Goal: Transaction & Acquisition: Purchase product/service

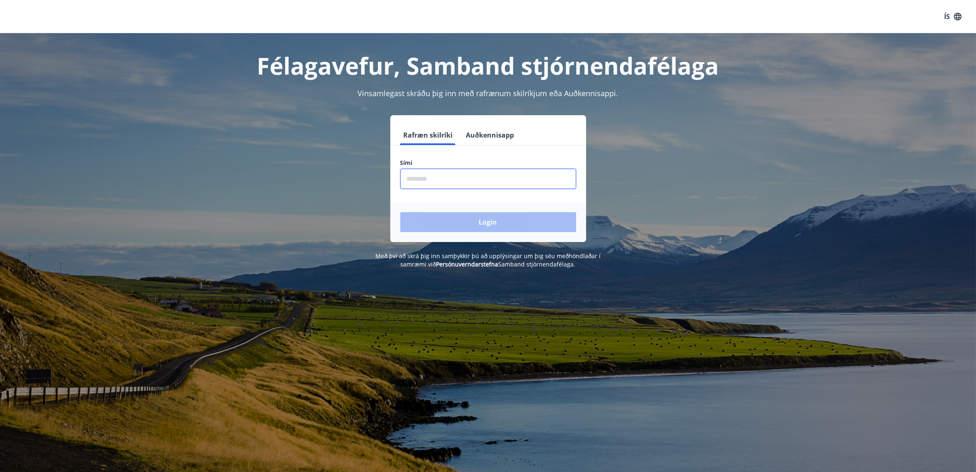
click at [467, 179] on input "phone" at bounding box center [488, 179] width 176 height 20
type input "********"
click at [507, 226] on button "Login" at bounding box center [488, 222] width 176 height 20
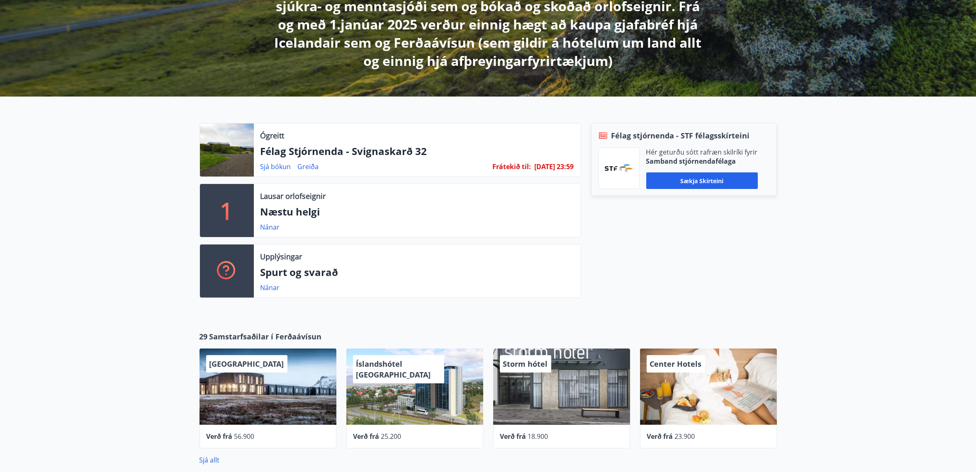
scroll to position [207, 0]
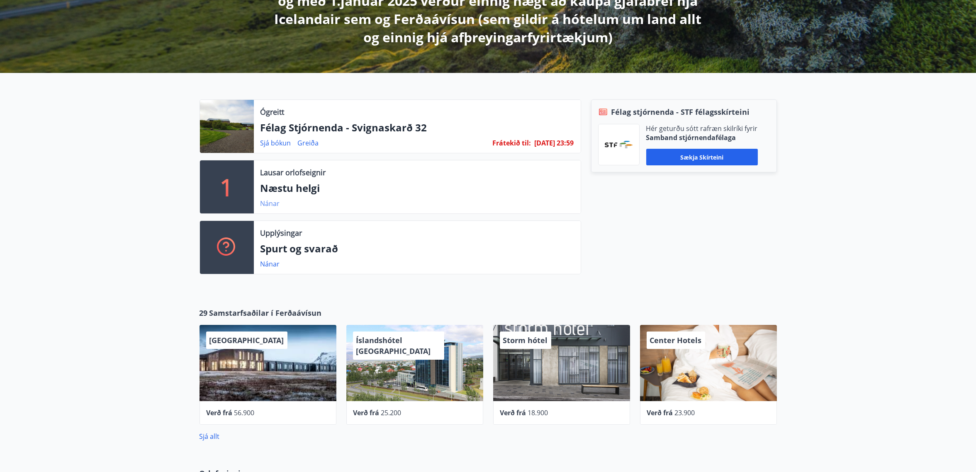
click at [269, 199] on link "Nánar" at bounding box center [269, 203] width 19 height 9
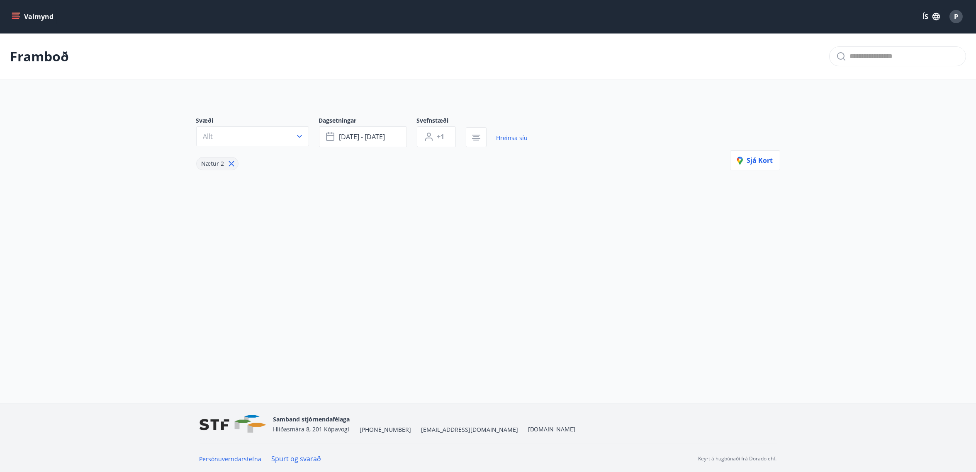
type input "*"
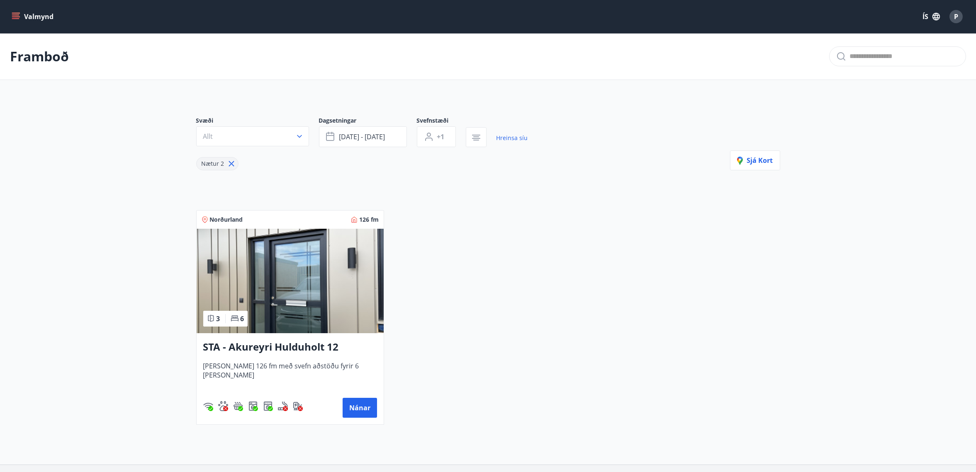
click at [286, 295] on img at bounding box center [290, 281] width 187 height 104
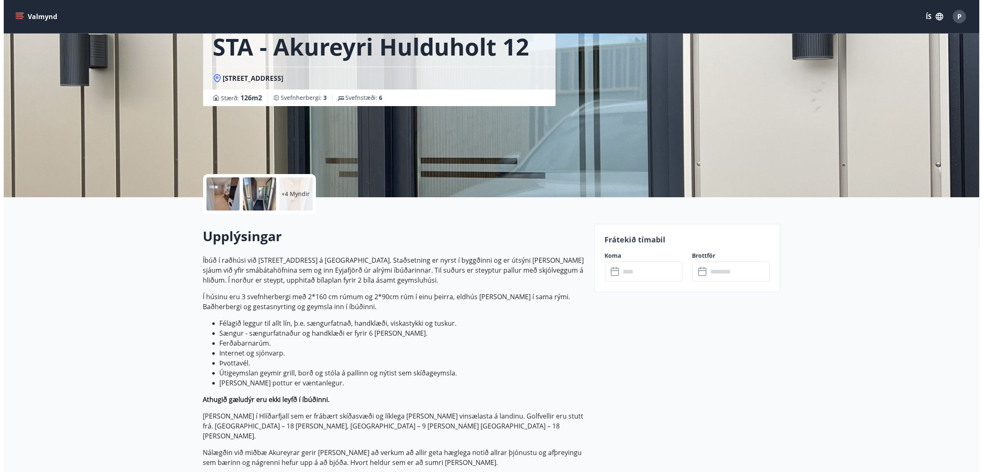
scroll to position [52, 0]
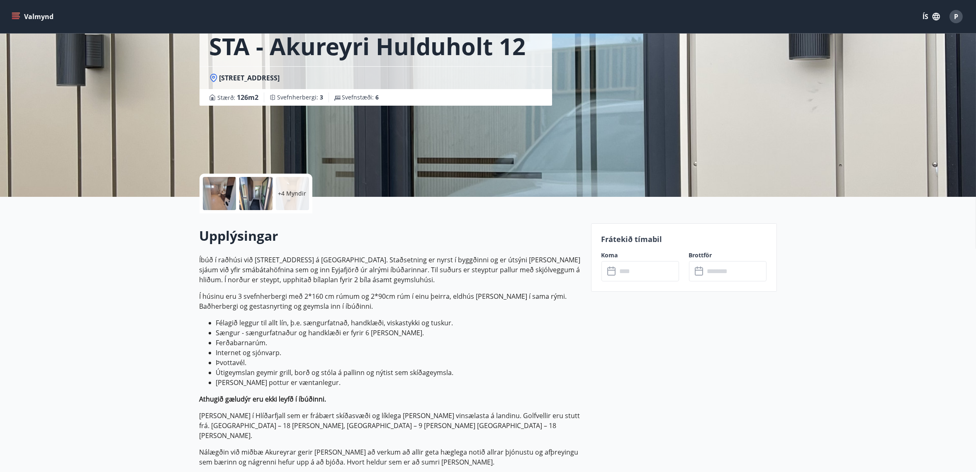
click at [214, 194] on div at bounding box center [219, 193] width 33 height 33
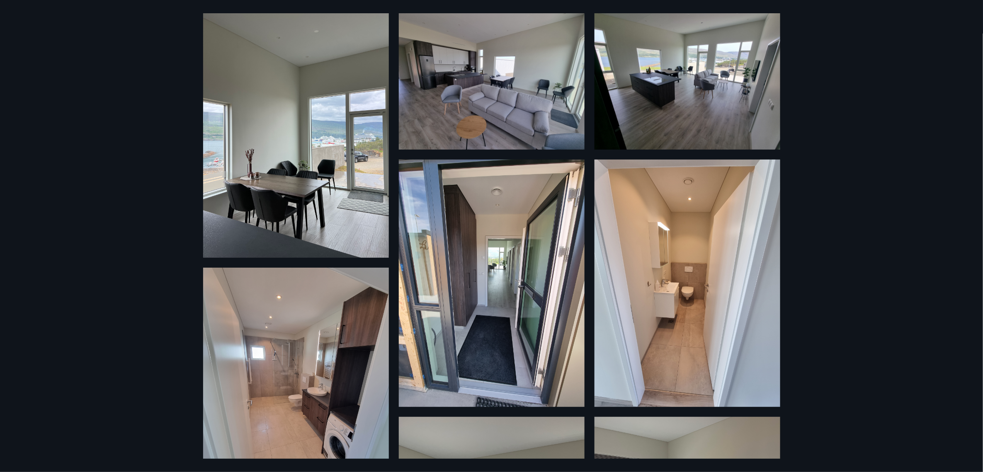
scroll to position [0, 0]
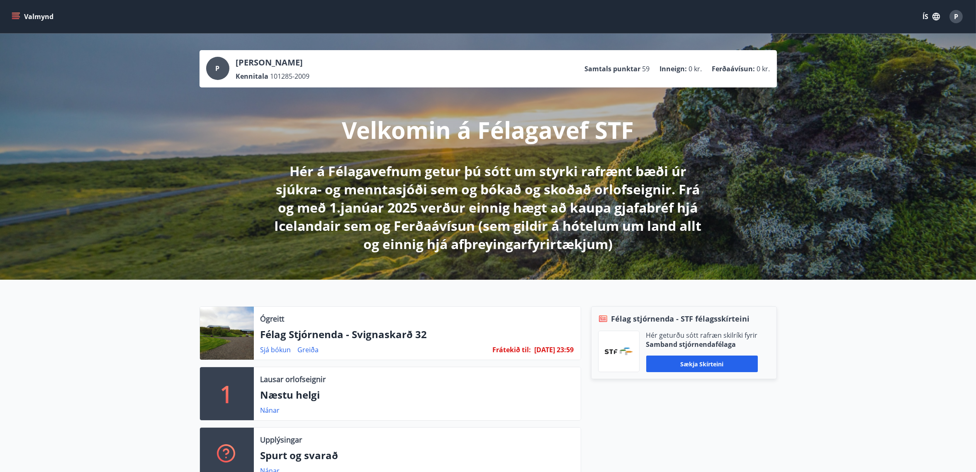
click at [14, 16] on icon "menu" at bounding box center [16, 16] width 8 height 8
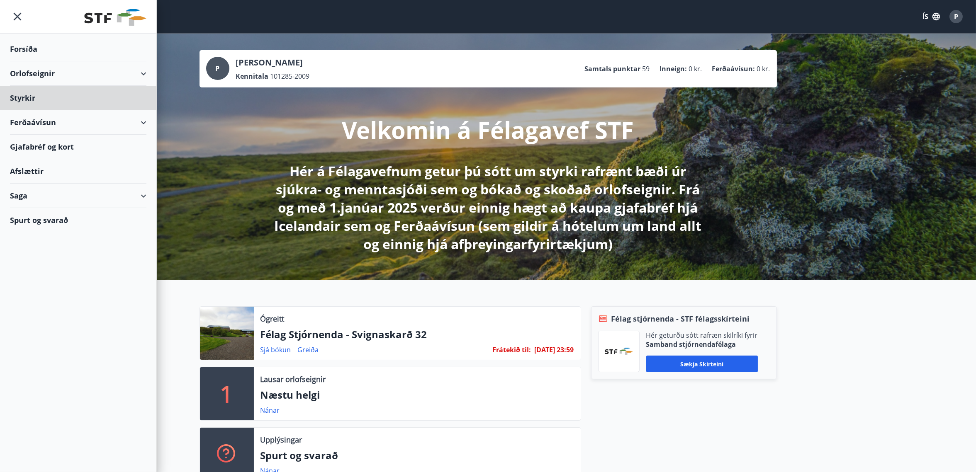
click at [29, 50] on div "Forsíða" at bounding box center [78, 49] width 136 height 24
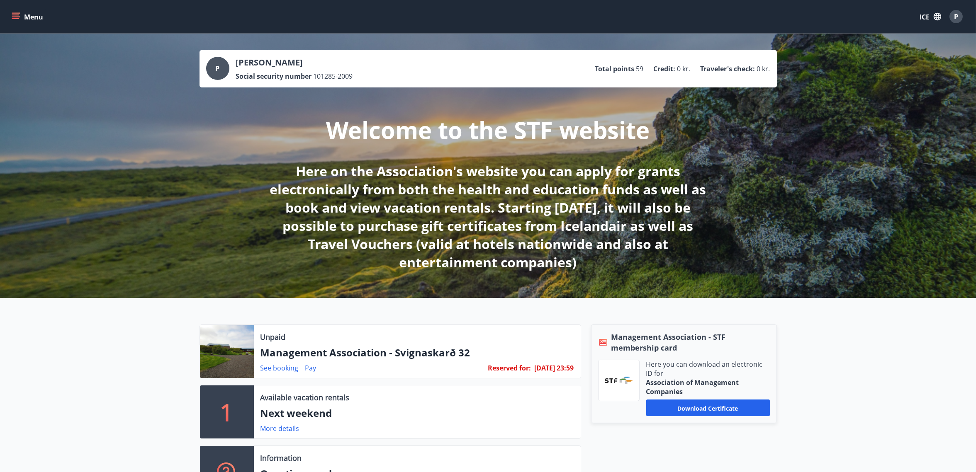
click at [862, 351] on div "Unpaid Management Association - Svignaskarð 32 See booking Pay Reserved for : 2…" at bounding box center [488, 408] width 976 height 221
click at [22, 18] on button "Menu" at bounding box center [28, 16] width 36 height 15
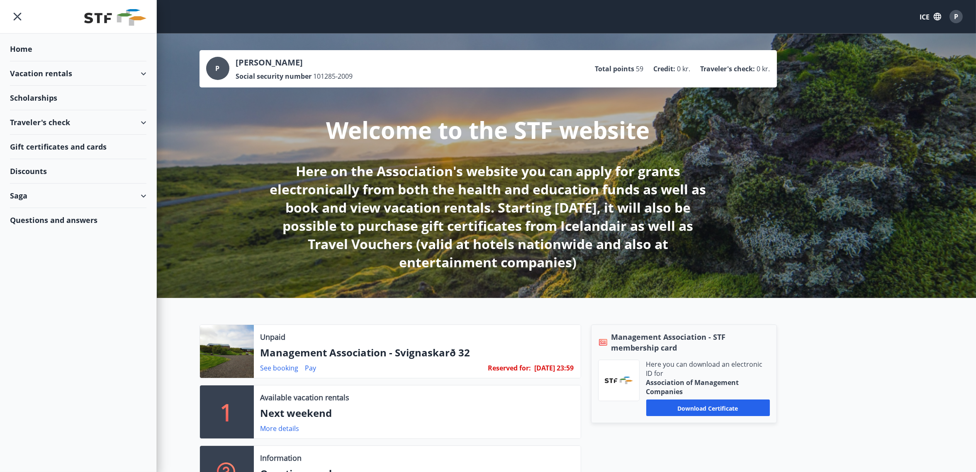
click at [86, 196] on div "Saga" at bounding box center [78, 196] width 136 height 24
click at [18, 194] on div "Saga" at bounding box center [78, 196] width 136 height 24
click at [45, 247] on div "Applications" at bounding box center [78, 251] width 123 height 17
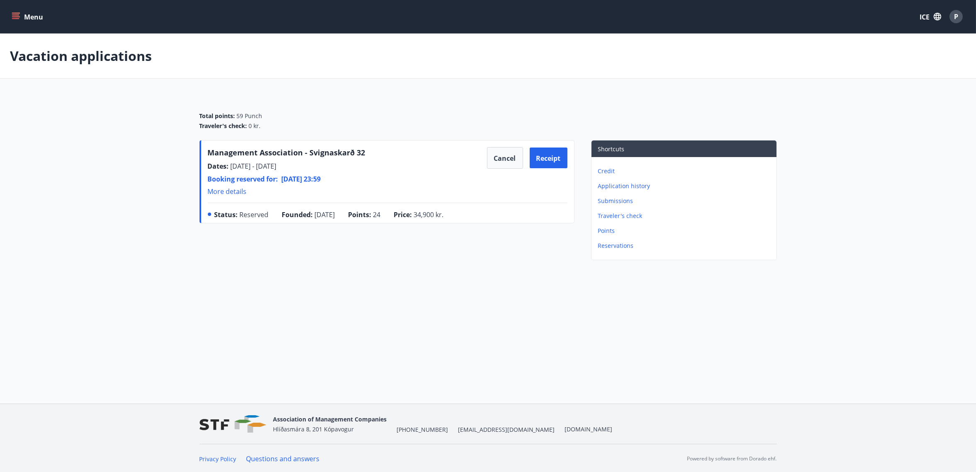
click at [231, 192] on font "More details" at bounding box center [227, 191] width 39 height 9
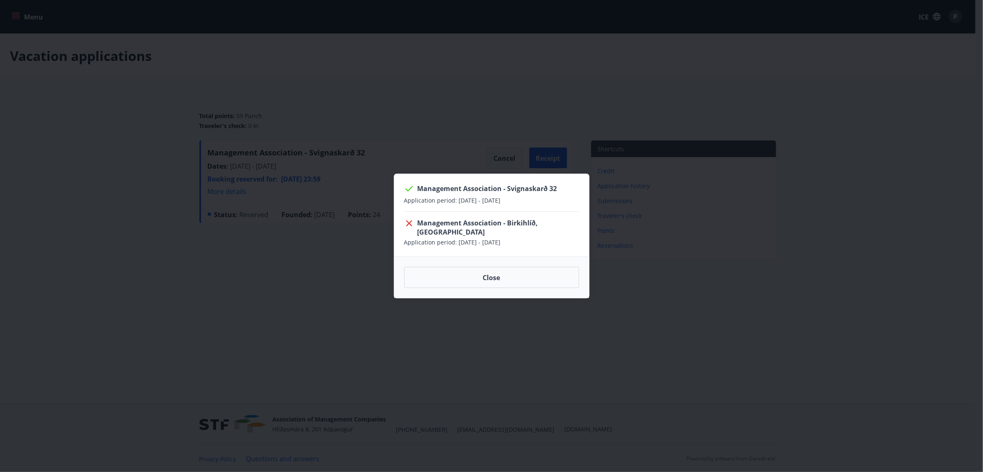
drag, startPoint x: 529, startPoint y: 238, endPoint x: 396, endPoint y: 226, distance: 134.0
click at [396, 226] on div "Management Association - Svignaskarð 32 Application period : 22.12.2025 - 29.12…" at bounding box center [491, 215] width 195 height 83
click at [505, 283] on div "Close" at bounding box center [491, 278] width 195 height 42
click at [508, 276] on button "Close" at bounding box center [491, 278] width 175 height 22
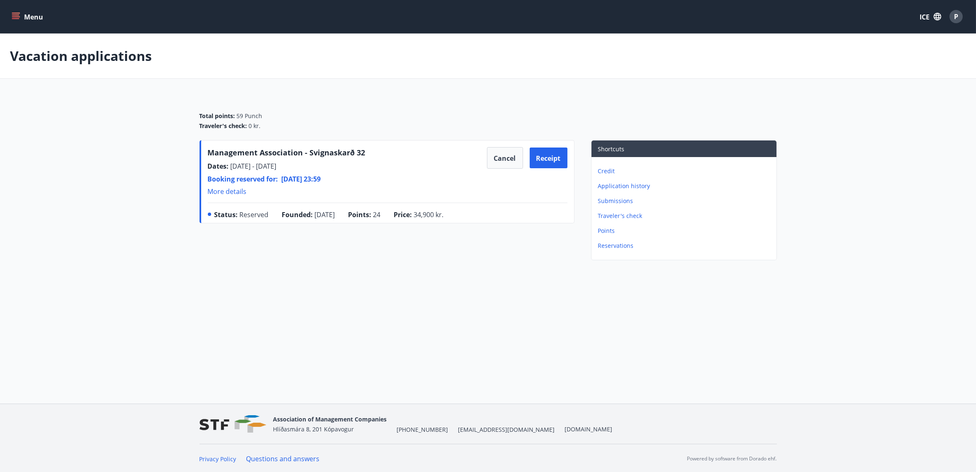
click at [610, 188] on font "Application history" at bounding box center [624, 186] width 52 height 8
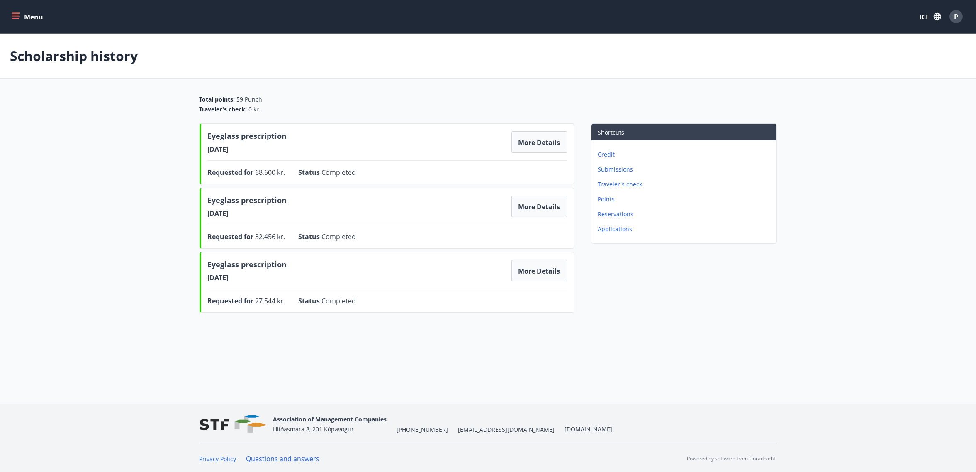
click at [617, 214] on font "Reservations" at bounding box center [616, 214] width 36 height 8
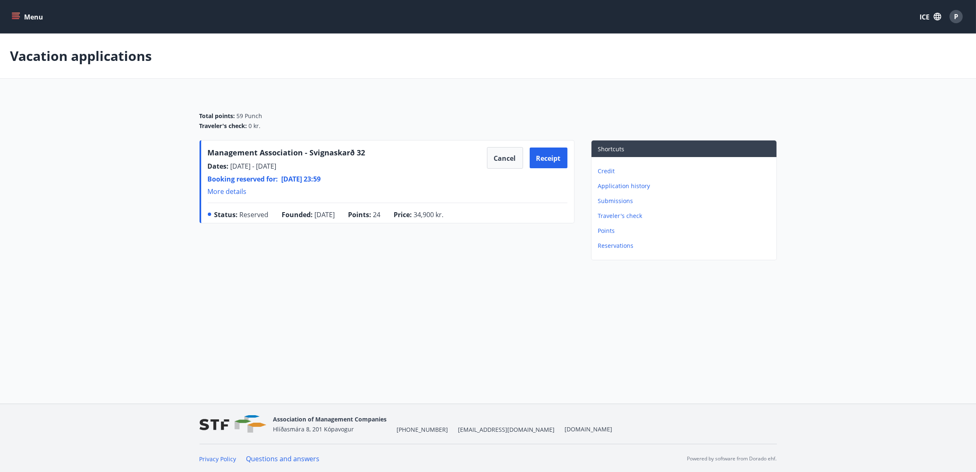
click at [12, 19] on icon "menu" at bounding box center [16, 16] width 8 height 8
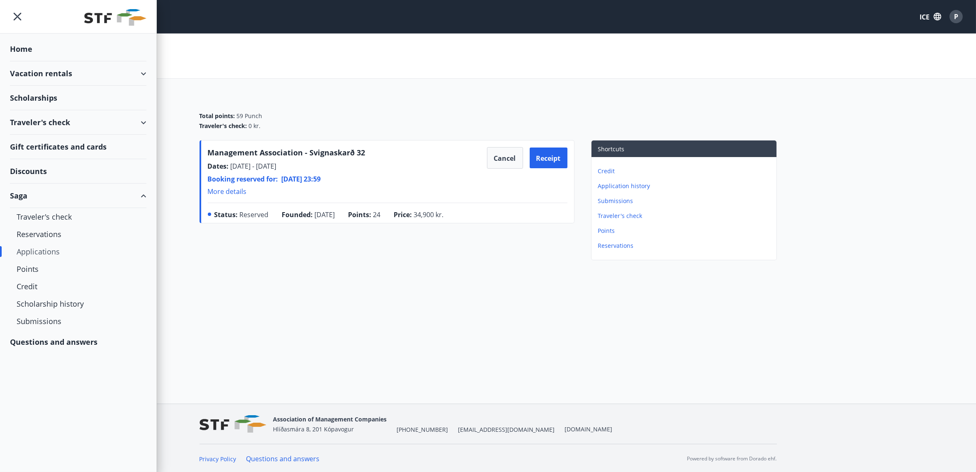
click at [55, 339] on font "Questions and answers" at bounding box center [53, 342] width 87 height 10
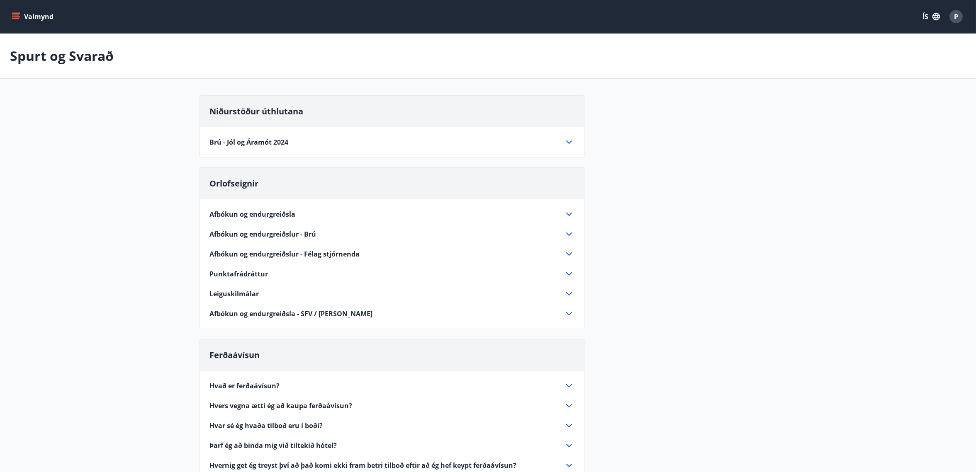
click at [839, 146] on main "Spurt og Svarað Niðurstöður úthlutana Brú - Jól og Áramót 2024 Alls bárust 12 u…" at bounding box center [488, 326] width 976 height 585
click at [273, 140] on span "Brú - Jól og Áramót 2024" at bounding box center [249, 142] width 79 height 9
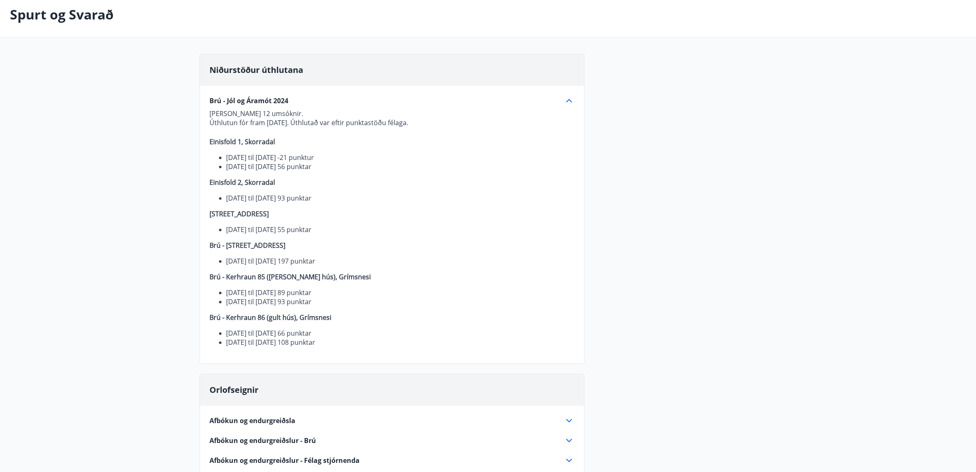
scroll to position [52, 0]
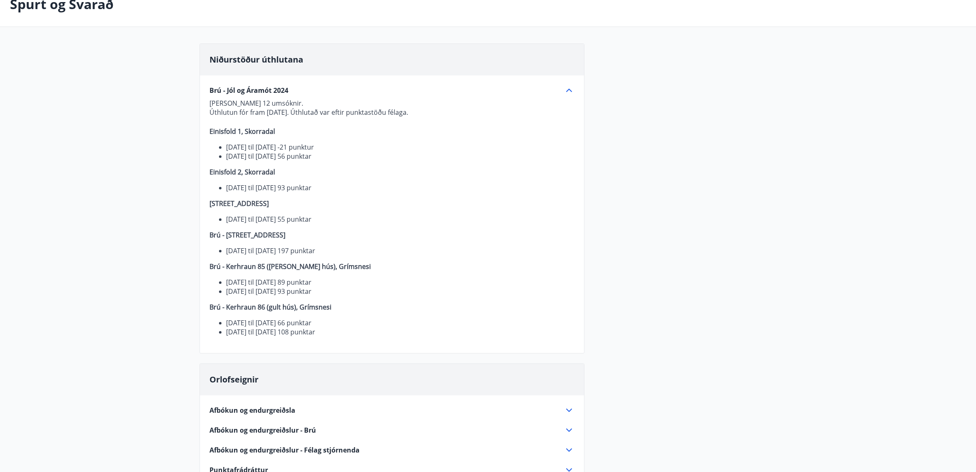
drag, startPoint x: 209, startPoint y: 264, endPoint x: 349, endPoint y: 273, distance: 140.0
click at [347, 273] on p "Alls bárust 12 umsóknir. Úthlutun fór fram 30. september 2024. Úthlutað var eft…" at bounding box center [392, 218] width 364 height 238
click at [354, 274] on p "Alls bárust 12 umsóknir. Úthlutun fór fram 30. september 2024. Úthlutað var eft…" at bounding box center [392, 218] width 364 height 238
click at [349, 280] on li "20.12.2024 til 27.12.2024 89 punktar" at bounding box center [399, 282] width 347 height 9
drag, startPoint x: 226, startPoint y: 278, endPoint x: 341, endPoint y: 280, distance: 114.9
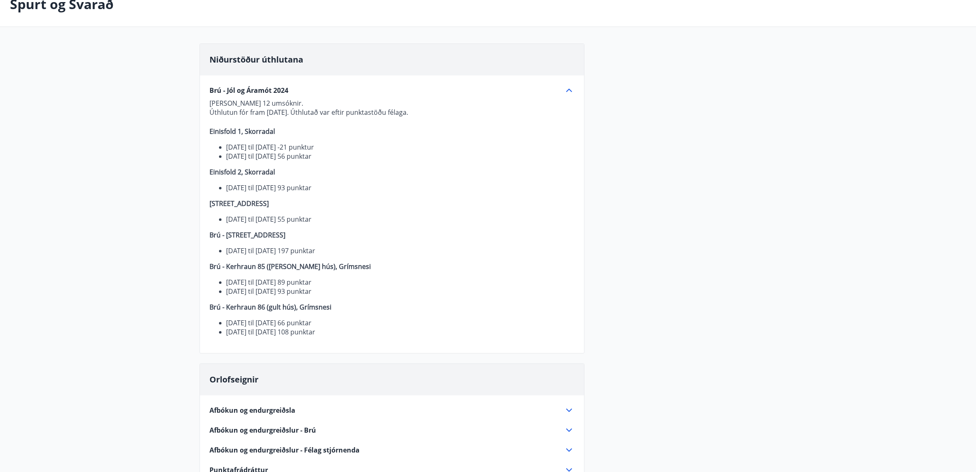
click at [341, 280] on li "20.12.2024 til 27.12.2024 89 punktar" at bounding box center [399, 282] width 347 height 9
click at [343, 281] on li "20.12.2024 til 27.12.2024 89 punktar" at bounding box center [399, 282] width 347 height 9
drag, startPoint x: 337, startPoint y: 291, endPoint x: 220, endPoint y: 280, distance: 117.5
click at [220, 280] on ul "20.12.2024 til 27.12.2024 89 punktar 27.12.2024 til 3.1.2025 93 punktar" at bounding box center [392, 287] width 364 height 18
click at [367, 304] on p "Brú - Kerhraun 86 (gult hús), Grímsnesi" at bounding box center [392, 307] width 364 height 9
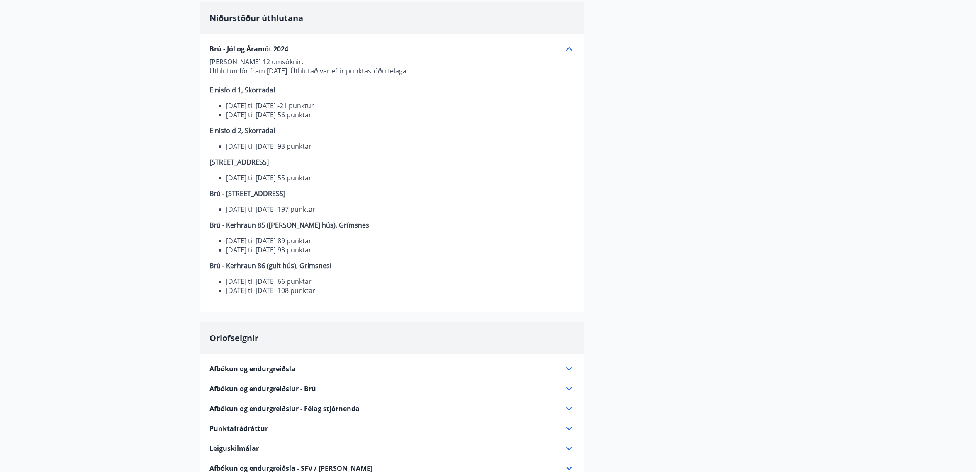
scroll to position [103, 0]
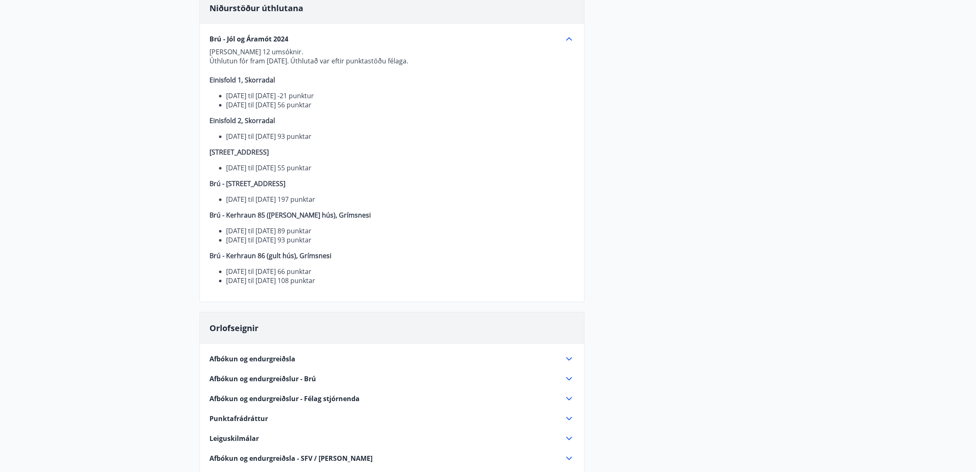
drag, startPoint x: 338, startPoint y: 274, endPoint x: 216, endPoint y: 224, distance: 131.8
click at [217, 224] on p "Alls bárust 12 umsóknir. Úthlutun fór fram 30. september 2024. Úthlutað var eft…" at bounding box center [392, 166] width 364 height 238
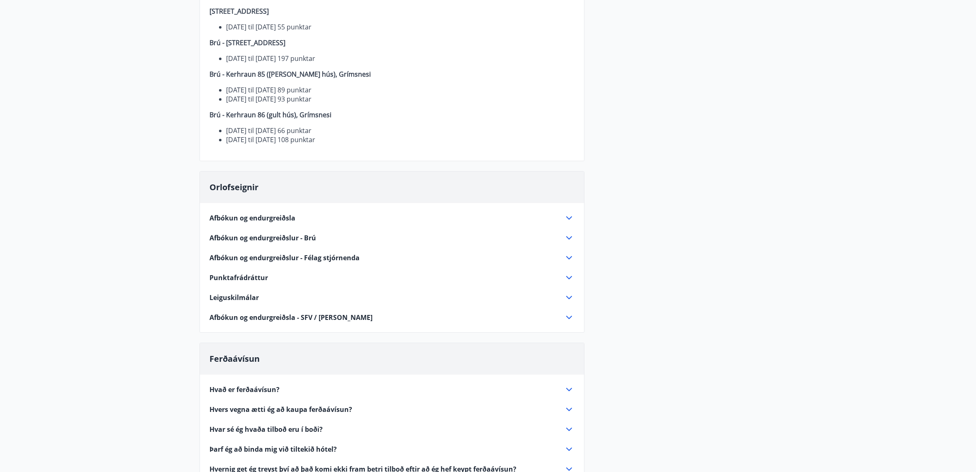
scroll to position [259, 0]
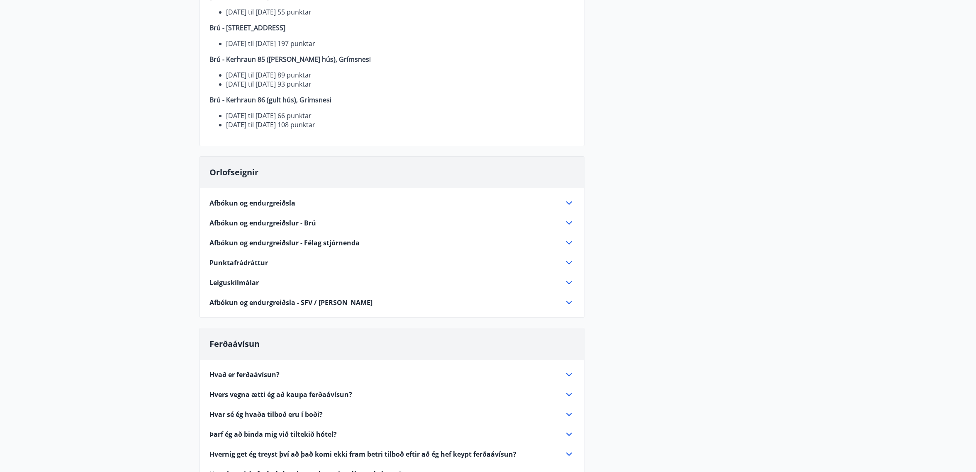
click at [142, 262] on main "Spurt og Svarað Niðurstöður úthlutana Brú - Jól og Áramót 2024 Alls bárust 12 u…" at bounding box center [488, 190] width 976 height 833
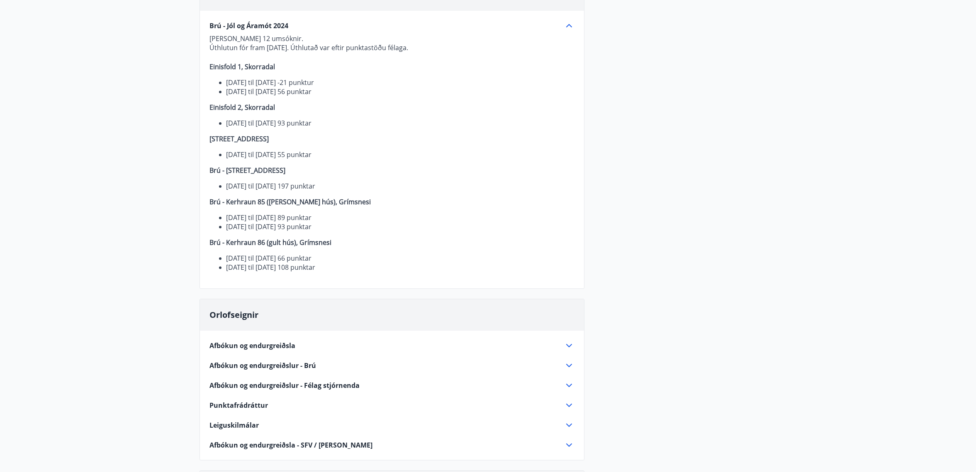
scroll to position [0, 0]
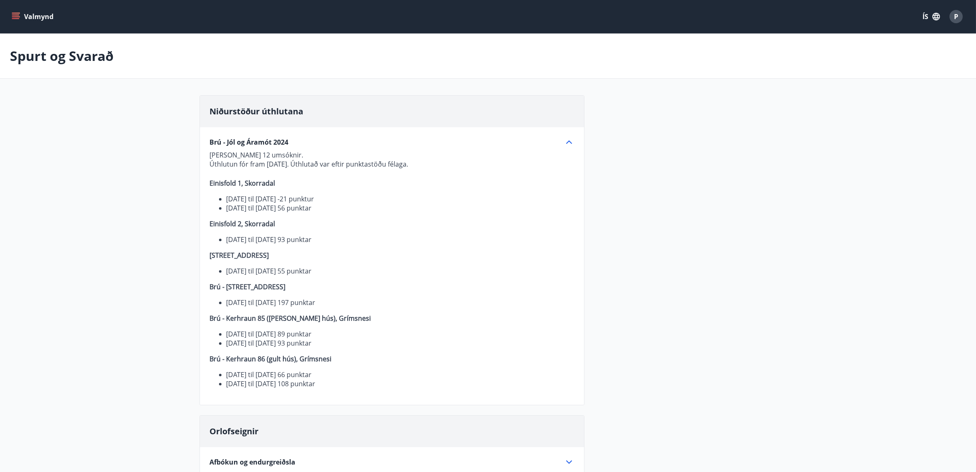
click at [16, 16] on icon "menu" at bounding box center [16, 16] width 9 height 1
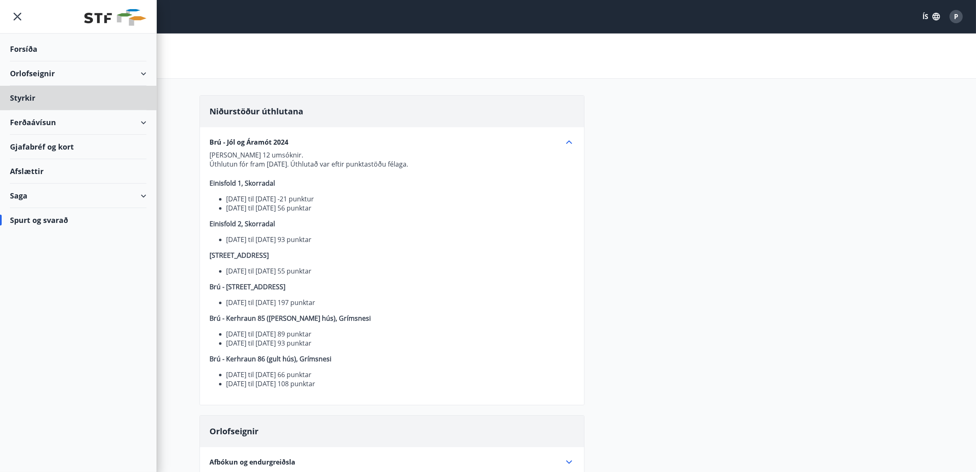
click at [25, 49] on div "Forsíða" at bounding box center [78, 49] width 136 height 24
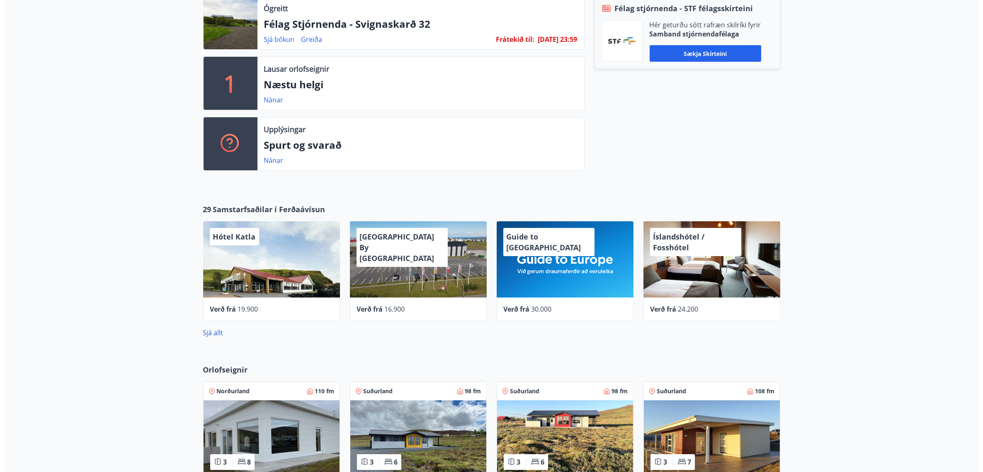
scroll to position [363, 0]
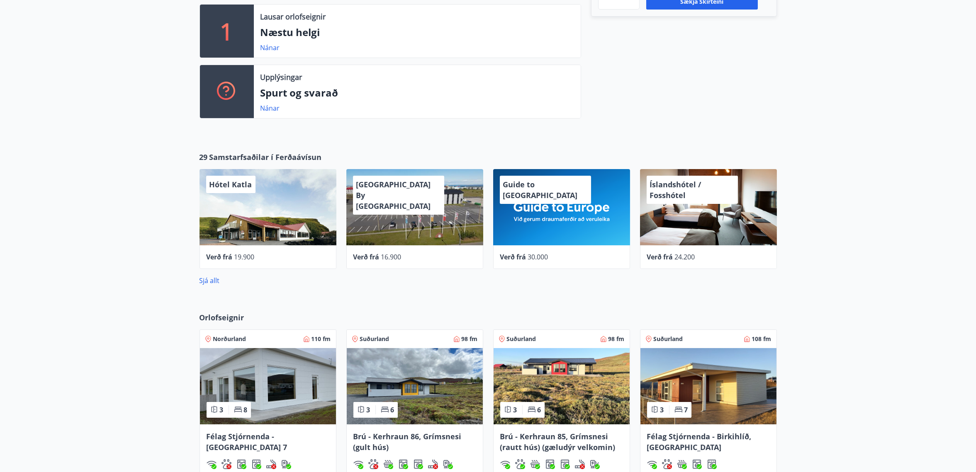
click at [559, 212] on div "Guide to Europe" at bounding box center [561, 207] width 137 height 76
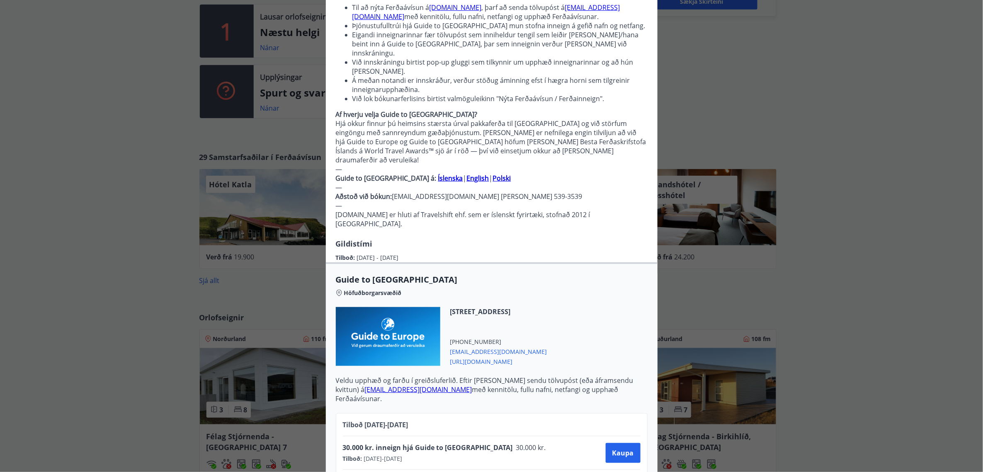
scroll to position [182, 0]
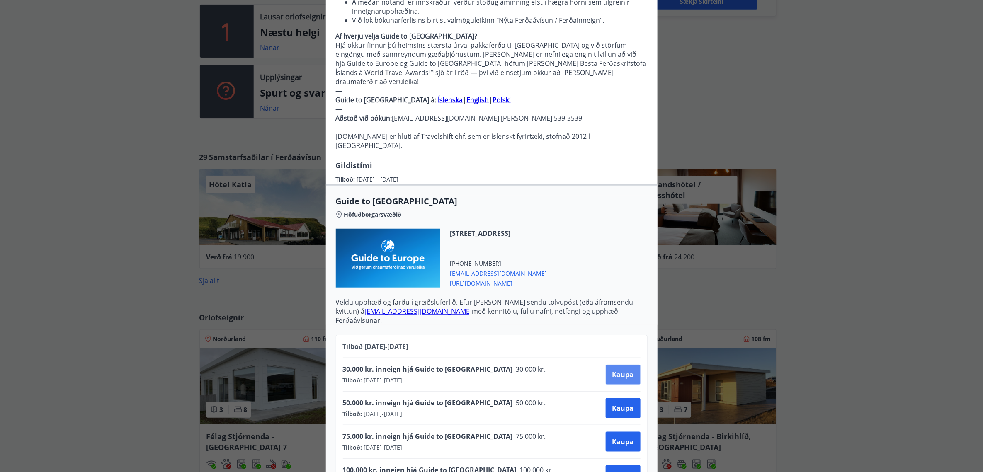
click at [616, 370] on span "Kaupa" at bounding box center [623, 374] width 22 height 9
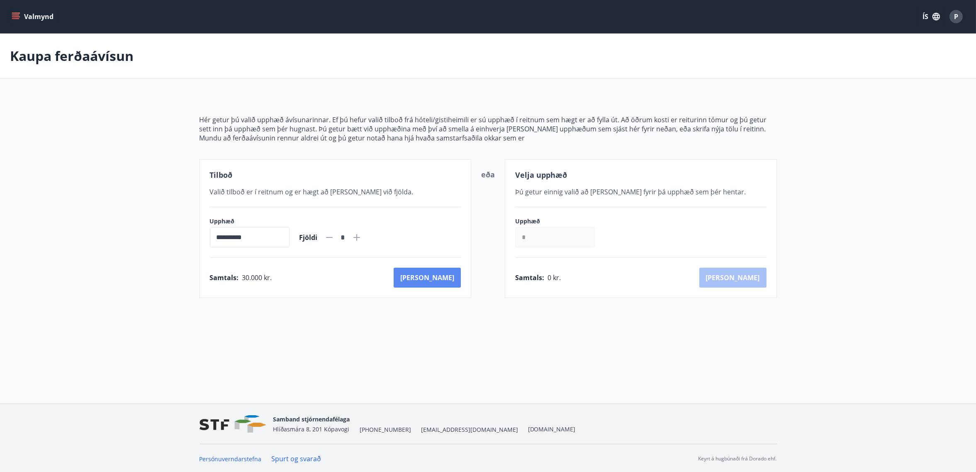
click at [448, 274] on button "Kaup" at bounding box center [426, 278] width 67 height 20
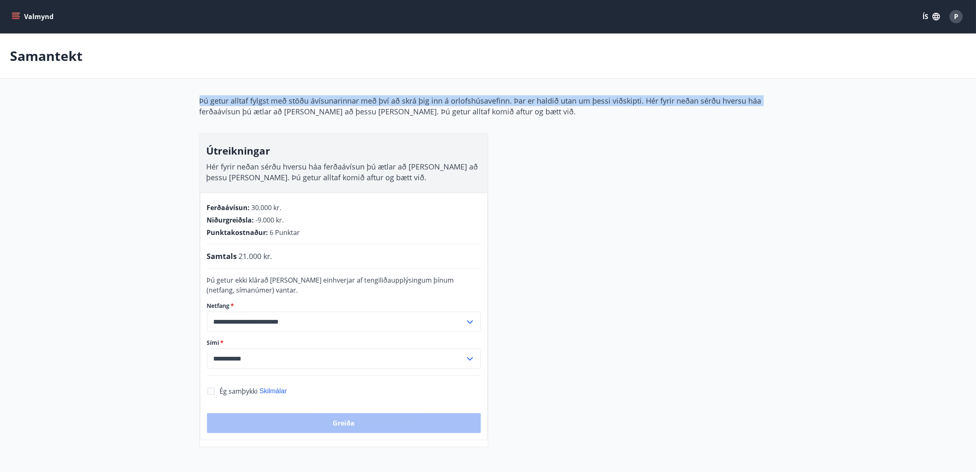
drag, startPoint x: 150, startPoint y: 81, endPoint x: 189, endPoint y: 98, distance: 42.9
click at [166, 90] on main "**********" at bounding box center [488, 241] width 976 height 414
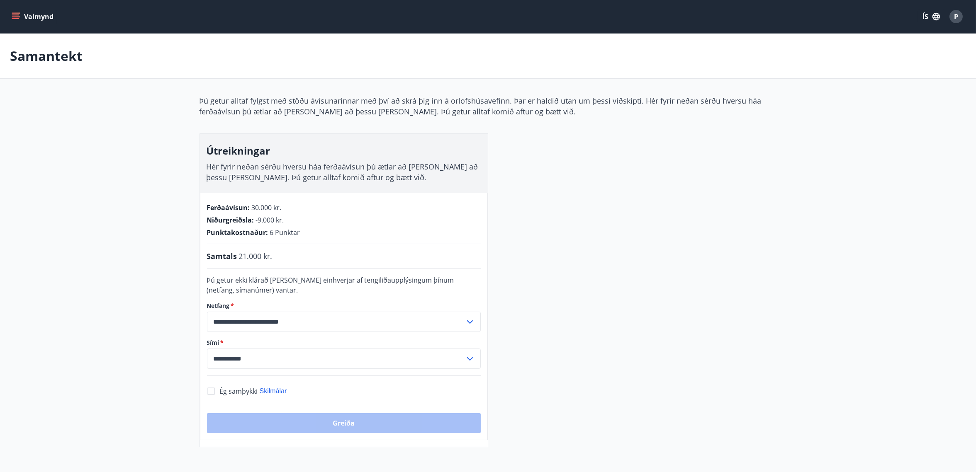
click at [291, 203] on div "Ferðaávísun : 30.000 kr." at bounding box center [344, 207] width 274 height 9
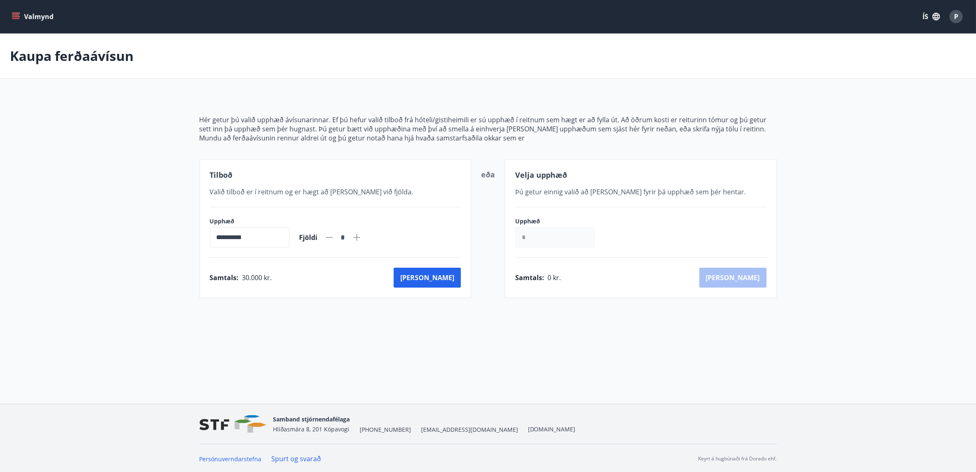
click at [362, 238] on icon at bounding box center [357, 238] width 10 height 10
click at [333, 237] on icon at bounding box center [329, 237] width 7 height 1
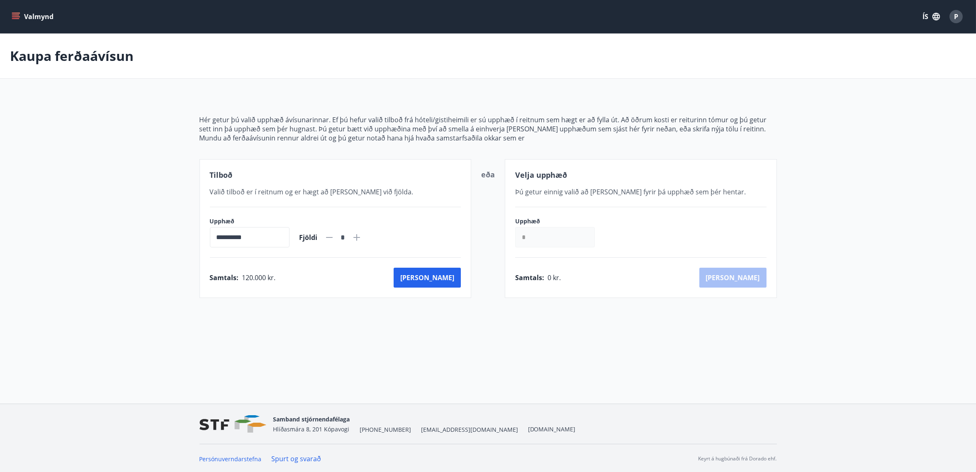
click at [333, 237] on icon at bounding box center [329, 237] width 7 height 1
click at [360, 237] on icon at bounding box center [356, 237] width 7 height 7
type input "*"
click at [453, 281] on button "Kaup" at bounding box center [426, 278] width 67 height 20
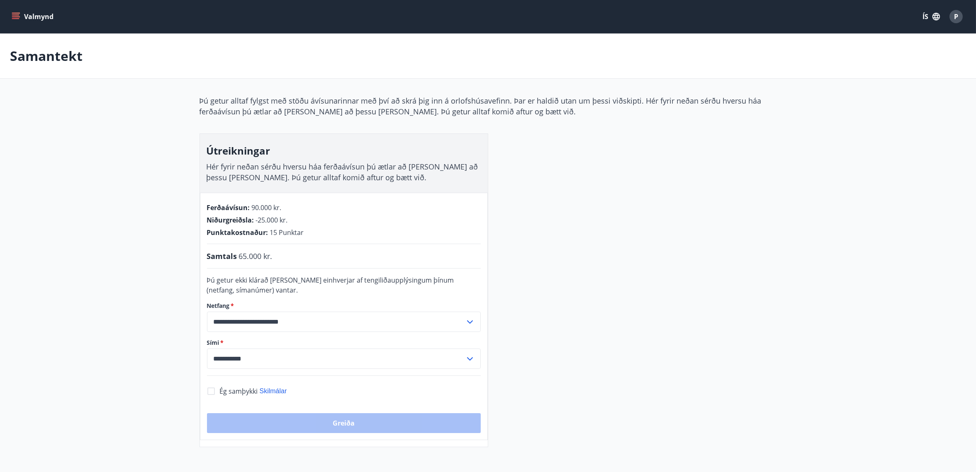
click at [67, 61] on p "Samantekt" at bounding box center [46, 56] width 73 height 18
click at [30, 18] on button "Valmynd" at bounding box center [33, 16] width 47 height 15
click at [537, 206] on div "**********" at bounding box center [487, 271] width 577 height 352
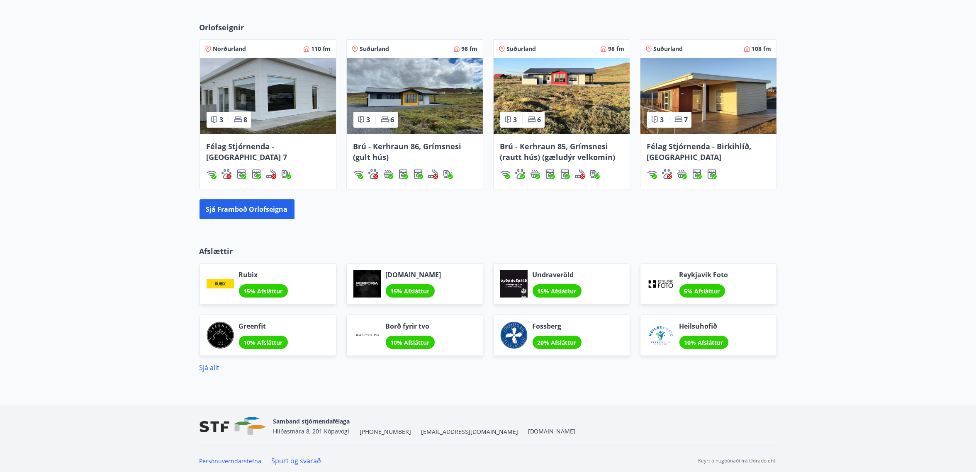
scroll to position [655, 0]
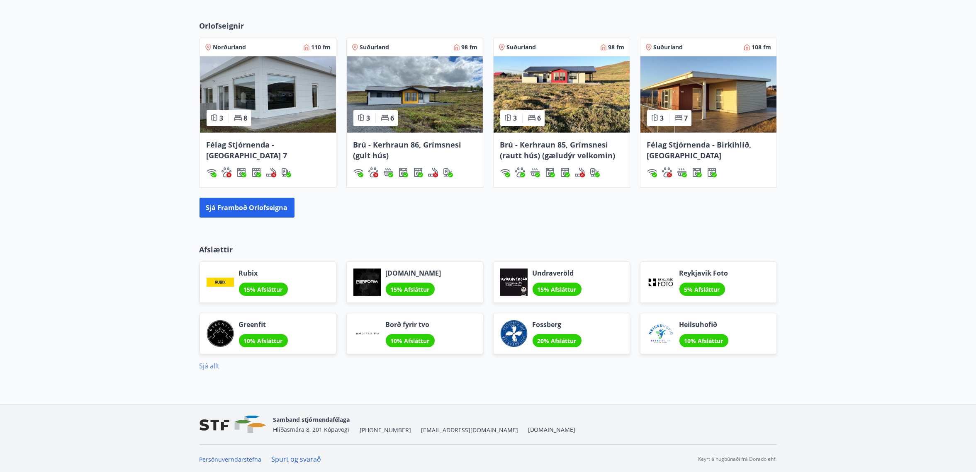
click at [214, 364] on link "Sjá allt" at bounding box center [209, 366] width 20 height 9
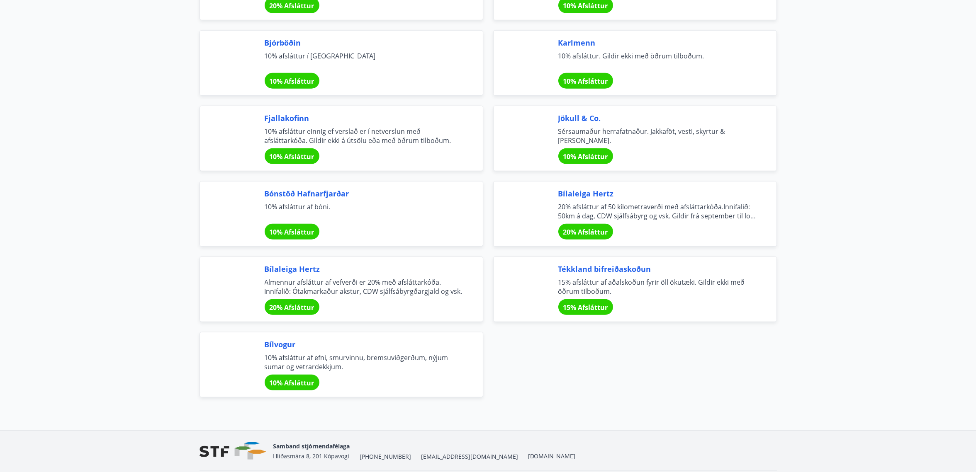
scroll to position [2591, 0]
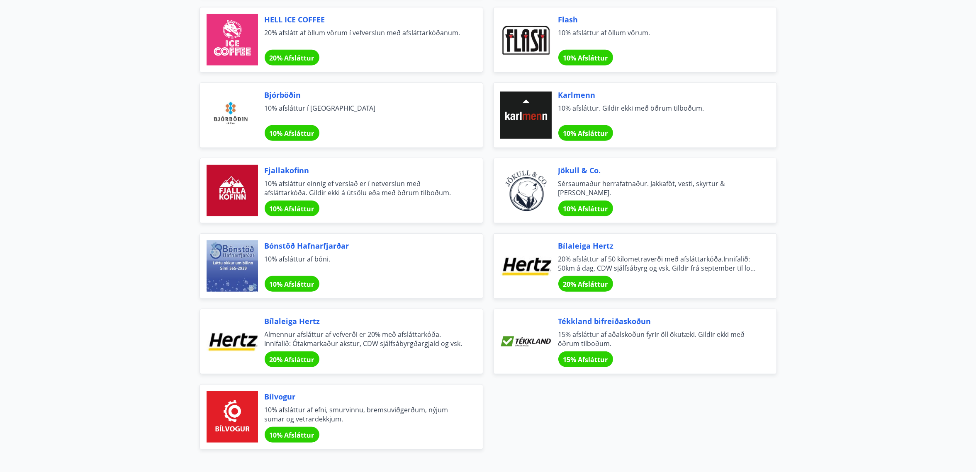
click at [369, 316] on div "Bílaleiga Hertz Almennur afsláttur af vefverði er 20% með afsláttarkóða. Innifa…" at bounding box center [364, 341] width 198 height 51
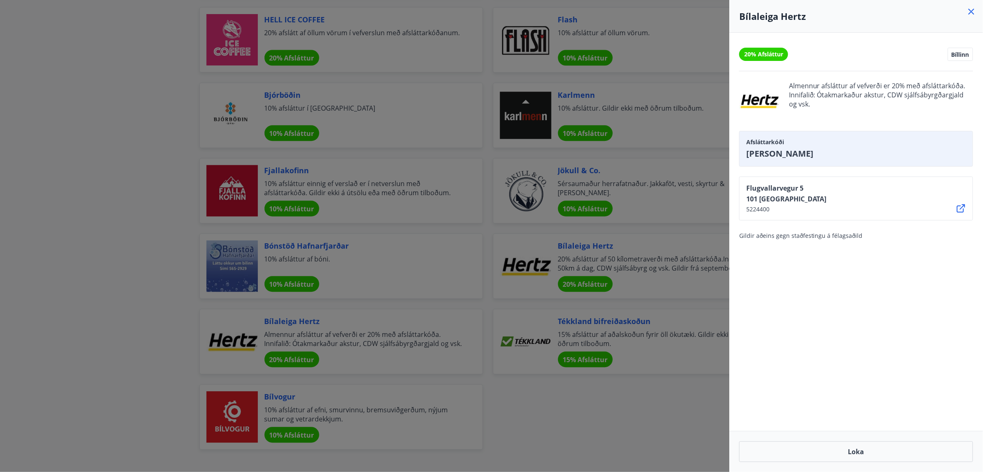
click at [52, 272] on div at bounding box center [491, 236] width 983 height 472
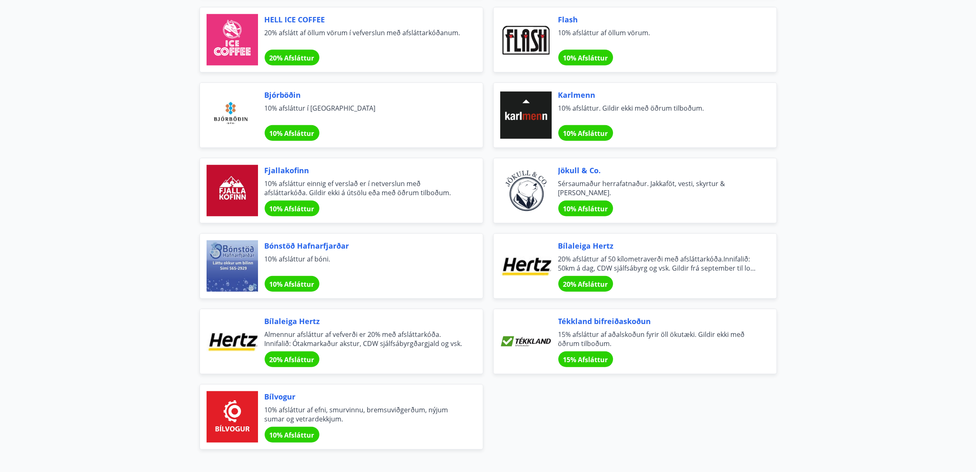
click at [633, 255] on span "20% afsláttur af 50 kílometraverði með afsláttarkóða.Innifalið: 50km á dag, CDW…" at bounding box center [657, 264] width 198 height 18
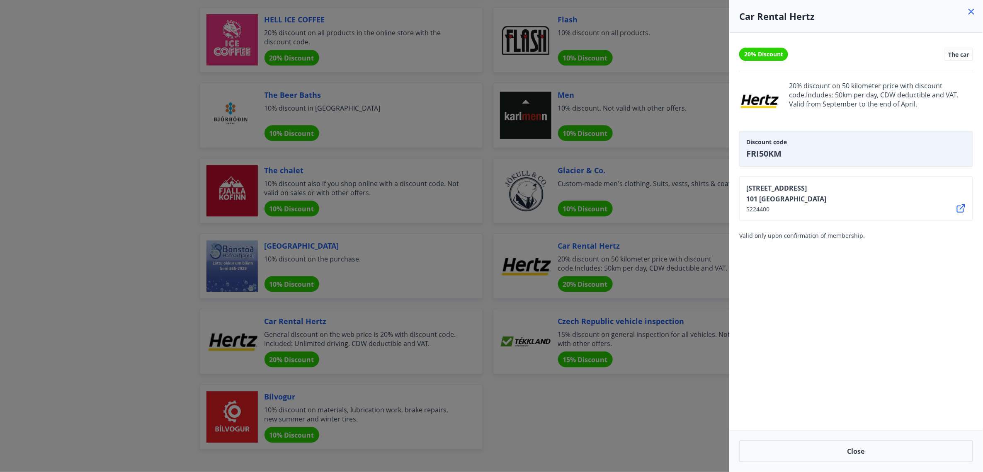
click at [846, 261] on div "20% Discount The car 20% discount on 50 kilometer price with discount code.Incl…" at bounding box center [856, 232] width 254 height 398
click at [131, 252] on div at bounding box center [491, 236] width 983 height 472
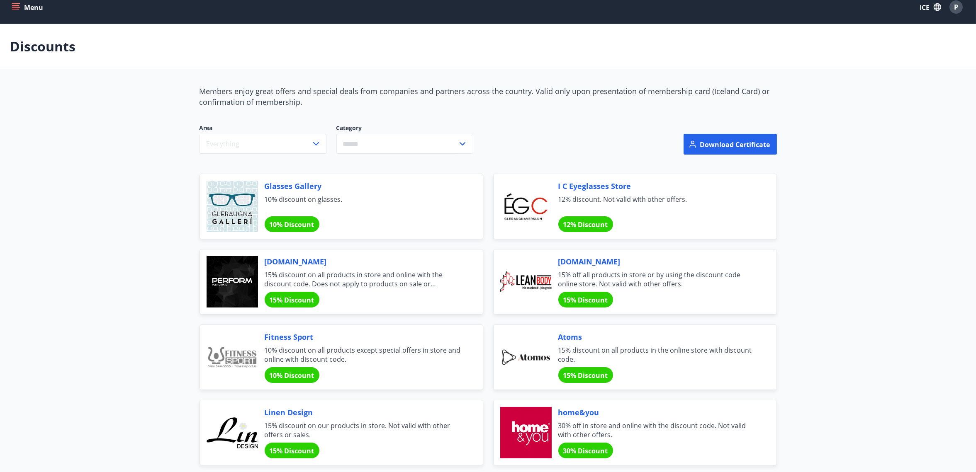
scroll to position [0, 0]
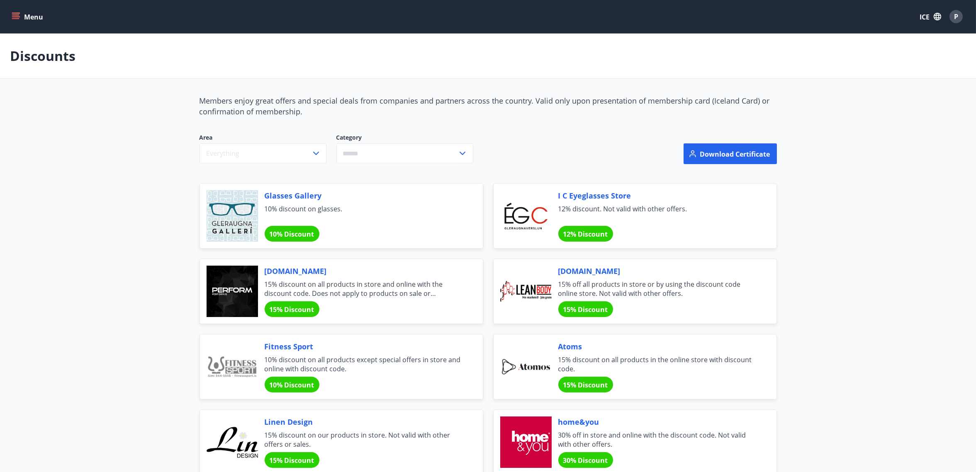
click at [53, 53] on font "Discounts" at bounding box center [43, 56] width 66 height 18
